Goal: Transaction & Acquisition: Download file/media

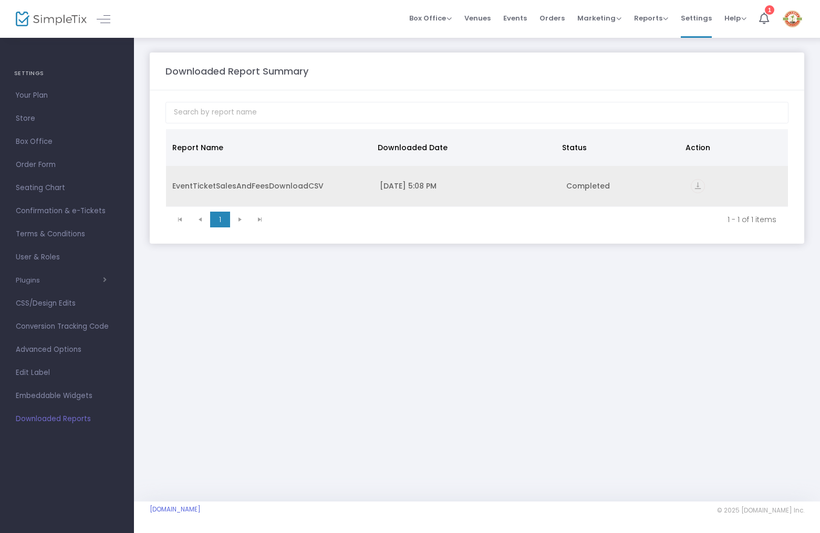
click at [261, 185] on div "EventTicketSalesAndFeesDownloadCSV" at bounding box center [269, 186] width 195 height 11
click at [435, 188] on div "8/22/2025 5:08 PM" at bounding box center [467, 186] width 174 height 11
click at [694, 185] on icon "vertical_align_bottom" at bounding box center [698, 186] width 14 height 14
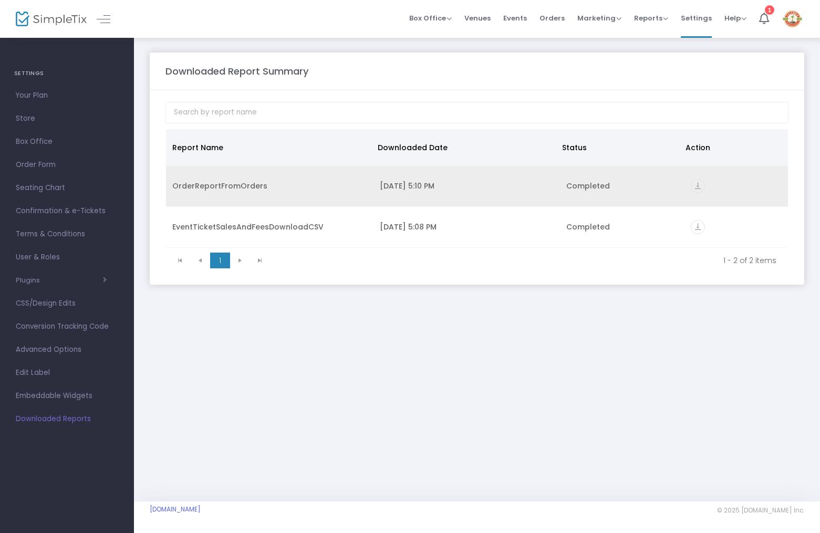
click at [198, 186] on div "OrderReportFromOrders" at bounding box center [269, 186] width 195 height 11
click at [696, 190] on icon "vertical_align_bottom" at bounding box center [698, 186] width 14 height 14
